Goal: Task Accomplishment & Management: Use online tool/utility

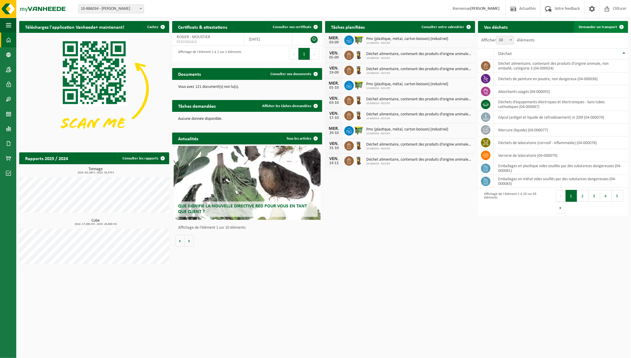
click at [277, 25] on span "Demander un transport" at bounding box center [598, 27] width 38 height 4
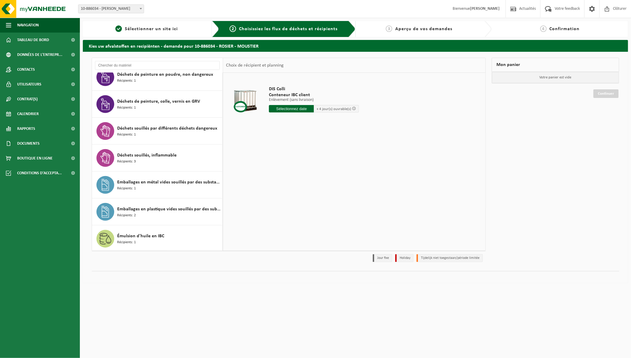
scroll to position [501, 0]
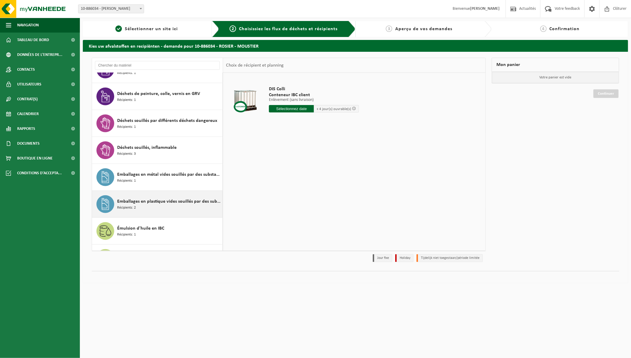
click at [151, 202] on span "Emballages en plastique vides souillés par des substances dangereuses" at bounding box center [169, 201] width 104 height 7
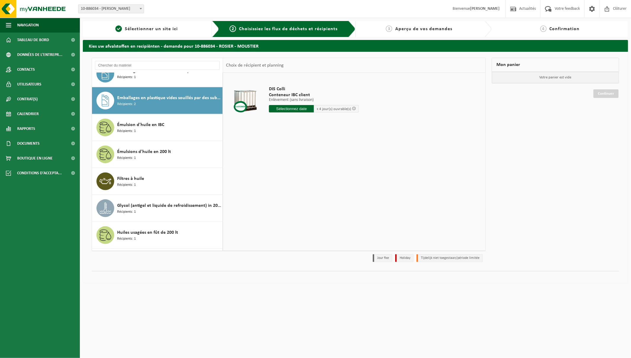
scroll to position [620, 0]
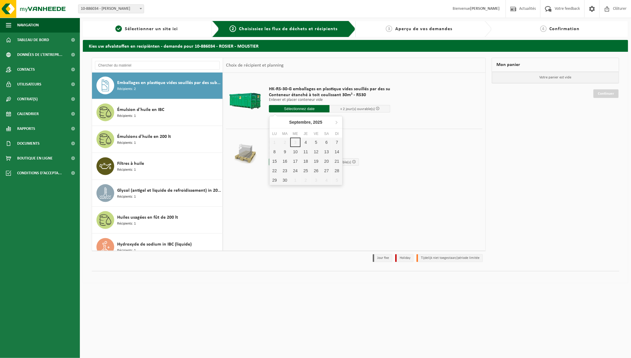
click at [290, 107] on input "text" at bounding box center [299, 108] width 61 height 7
click at [306, 141] on div "4" at bounding box center [306, 142] width 10 height 9
type input "à partir de 2025-09-04"
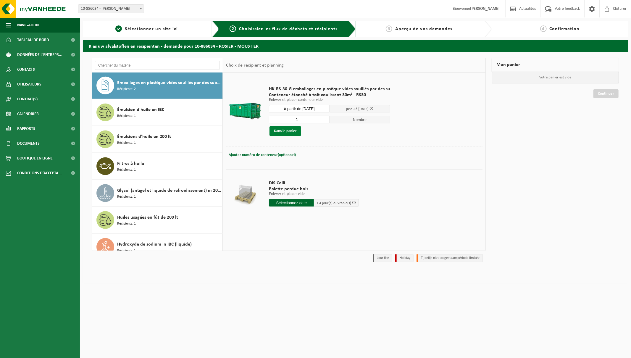
click at [291, 131] on button "Dans le panier" at bounding box center [285, 130] width 32 height 9
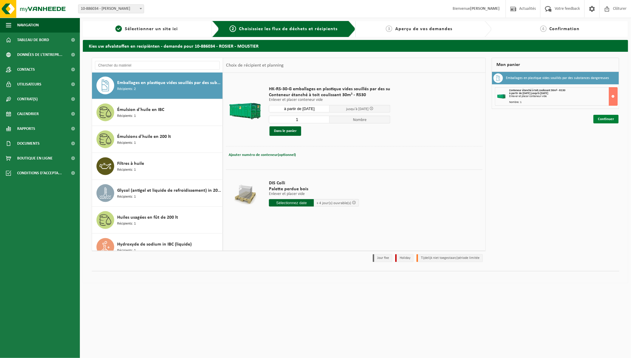
click at [612, 118] on link "Continuer" at bounding box center [605, 119] width 25 height 9
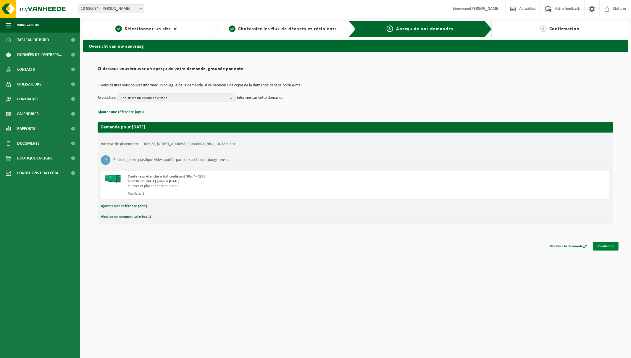
click at [606, 246] on link "Confirmer" at bounding box center [605, 246] width 25 height 9
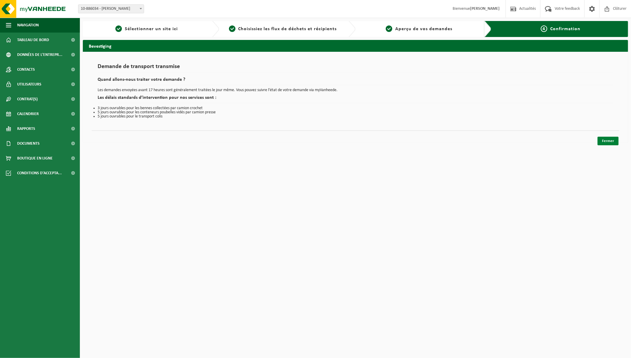
click at [613, 141] on link "Fermer" at bounding box center [608, 141] width 21 height 9
